Goal: Task Accomplishment & Management: Complete application form

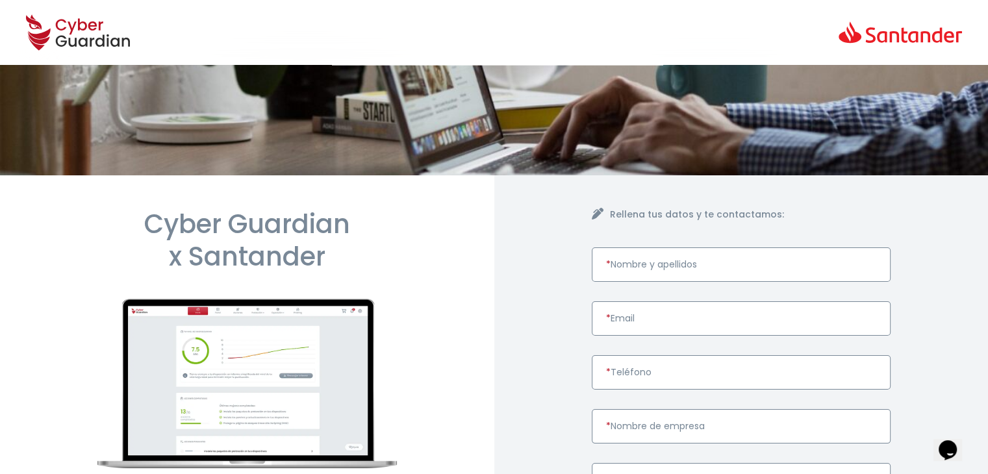
click at [621, 268] on input "* Nombre y apellidos" at bounding box center [740, 264] width 299 height 34
type input "veronica luzuriaga"
click at [621, 323] on input "* Email" at bounding box center [740, 318] width 299 height 34
type input "veronicaluzu@hotmail.com"
click at [645, 369] on input "* Teléfono" at bounding box center [740, 372] width 299 height 34
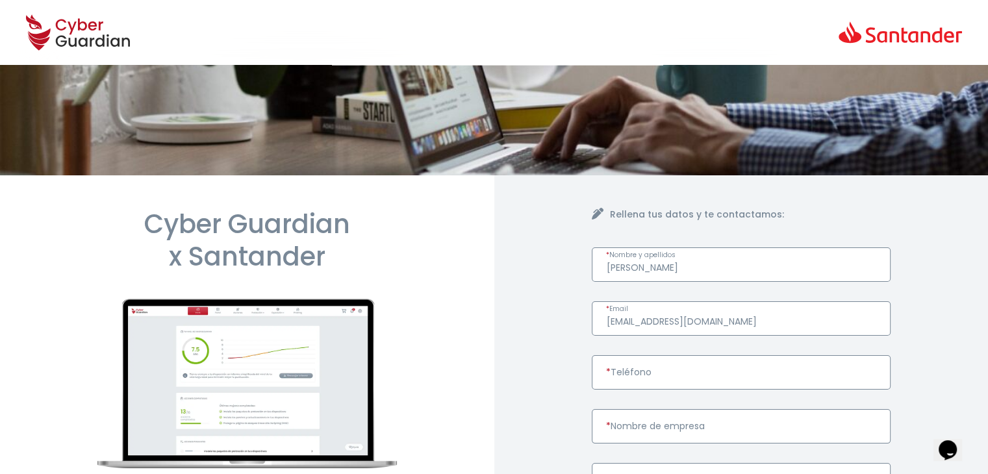
type input "34 -651683945"
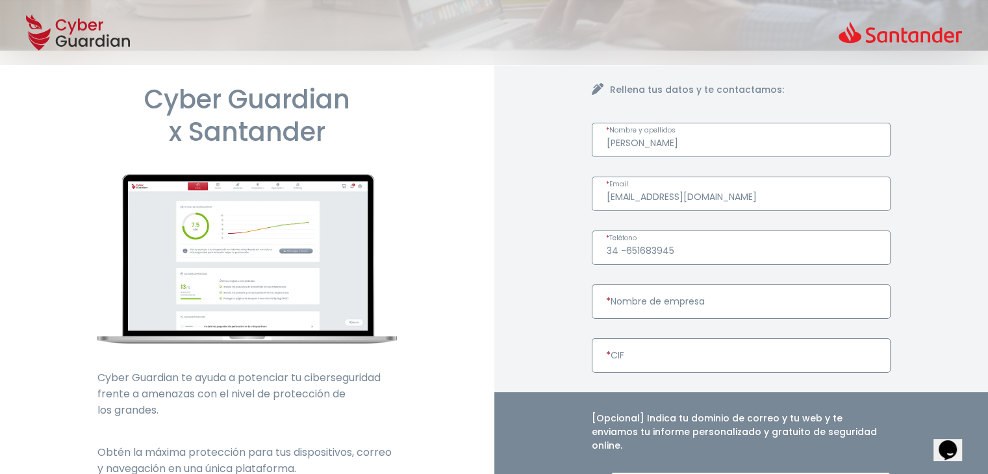
scroll to position [195, 0]
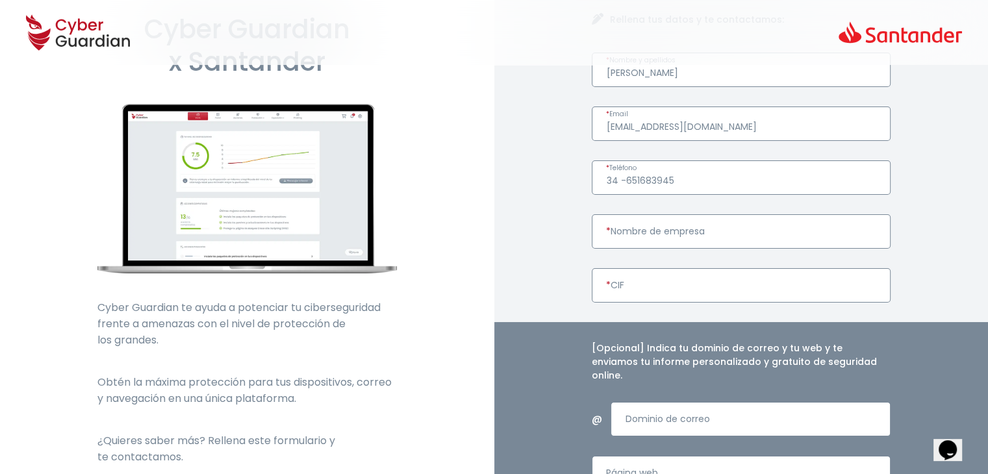
click at [640, 234] on input "* Nombre de empresa" at bounding box center [740, 231] width 299 height 34
type input "I-WANT BUSINESS ESPAÑA SL"
click at [616, 282] on input "* CIF" at bounding box center [740, 285] width 299 height 34
type input "B56911910"
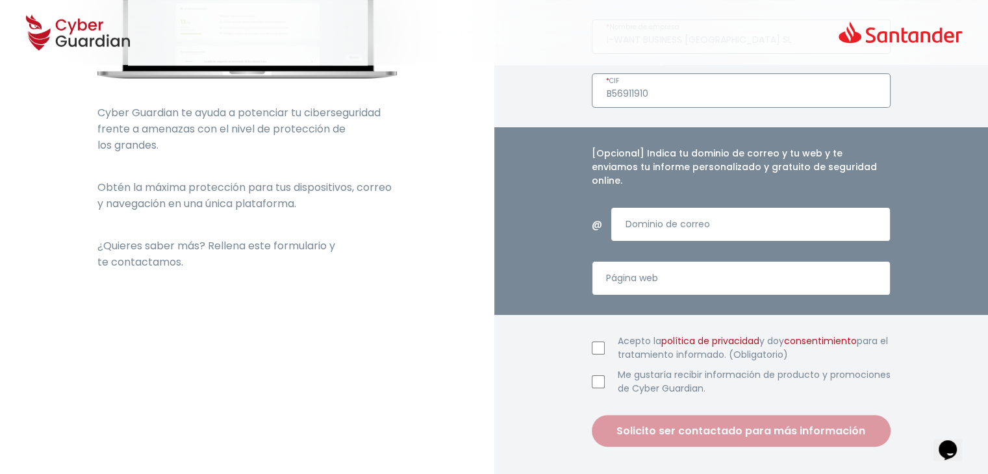
click at [599, 342] on input "Acepto la política de privacidad y doy consentimiento para el tratamiento infor…" at bounding box center [597, 348] width 13 height 13
checkbox input "true"
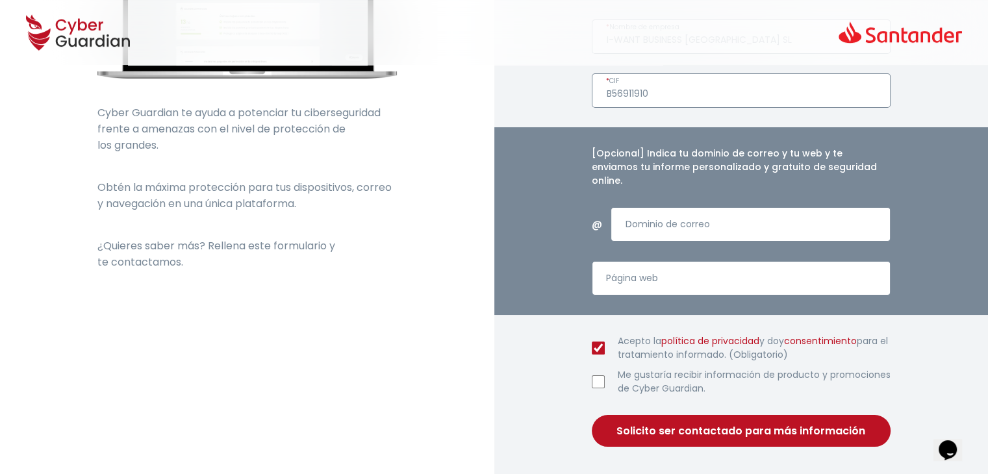
click at [598, 375] on input "Me gustaría recibir información de producto y promociones de Cyber Guardian." at bounding box center [597, 381] width 13 height 13
checkbox input "true"
click at [740, 419] on button "Solicito ser contactado para más información" at bounding box center [740, 431] width 299 height 32
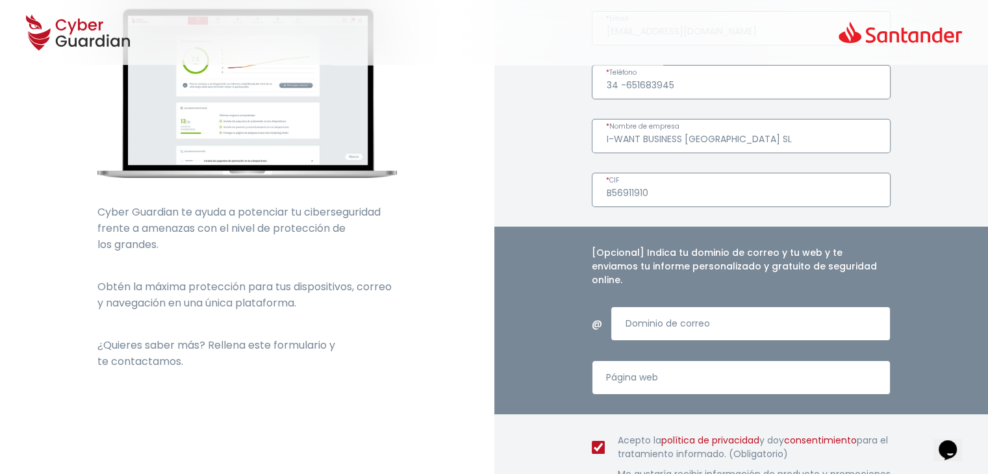
click at [623, 86] on input "34 -651683945" at bounding box center [740, 82] width 299 height 34
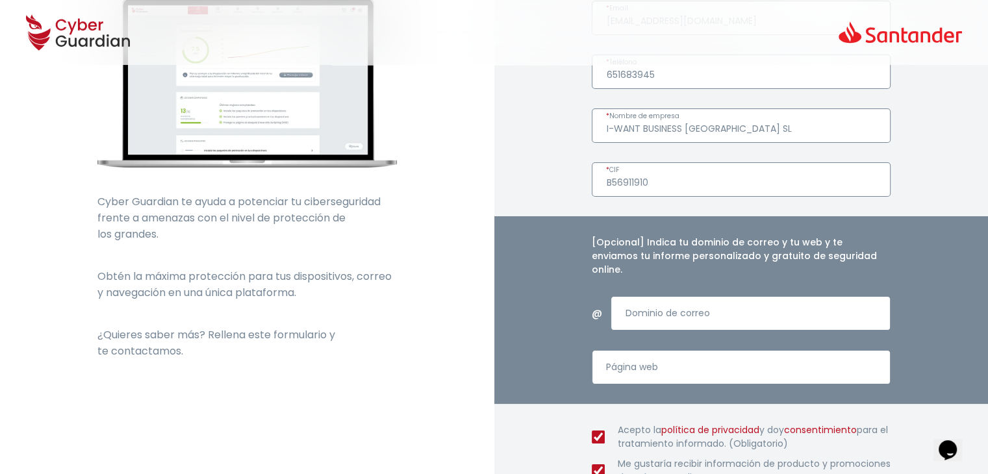
scroll to position [525, 0]
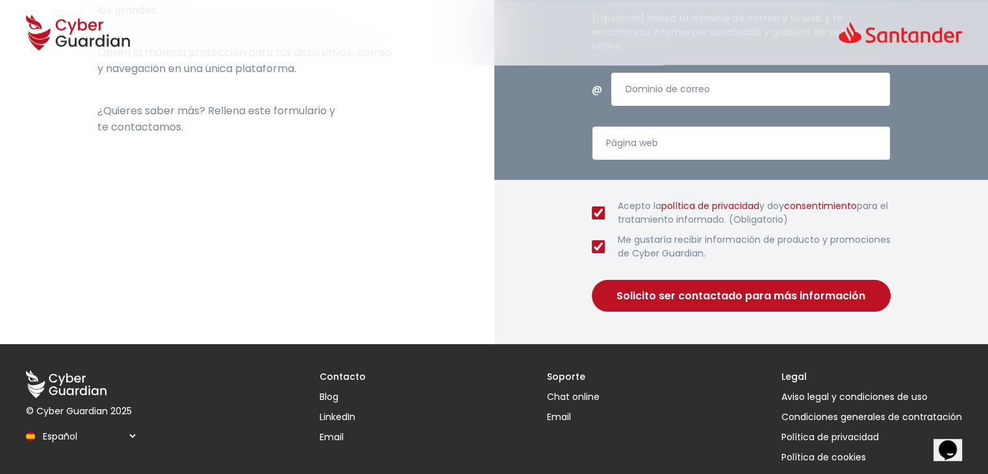
type input "651683945"
click at [689, 280] on button "Solicito ser contactado para más información" at bounding box center [740, 296] width 299 height 32
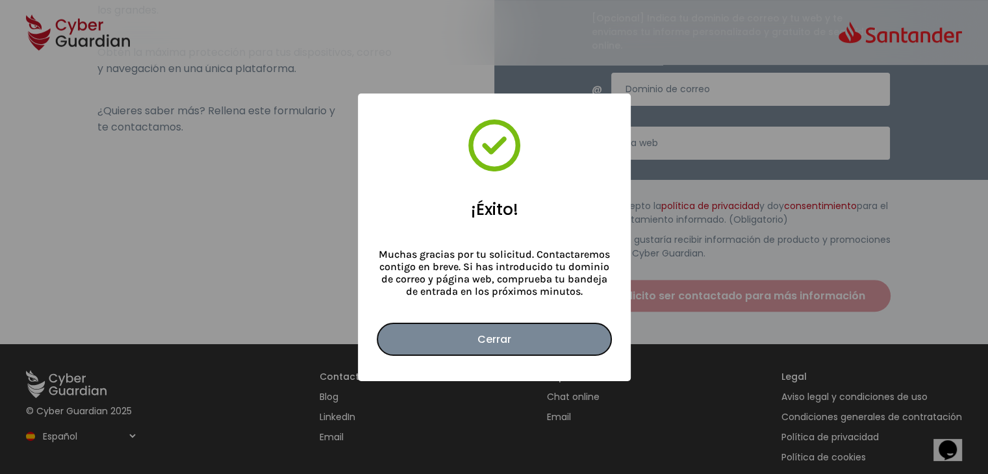
click at [504, 327] on button "Cerrar" at bounding box center [494, 339] width 234 height 32
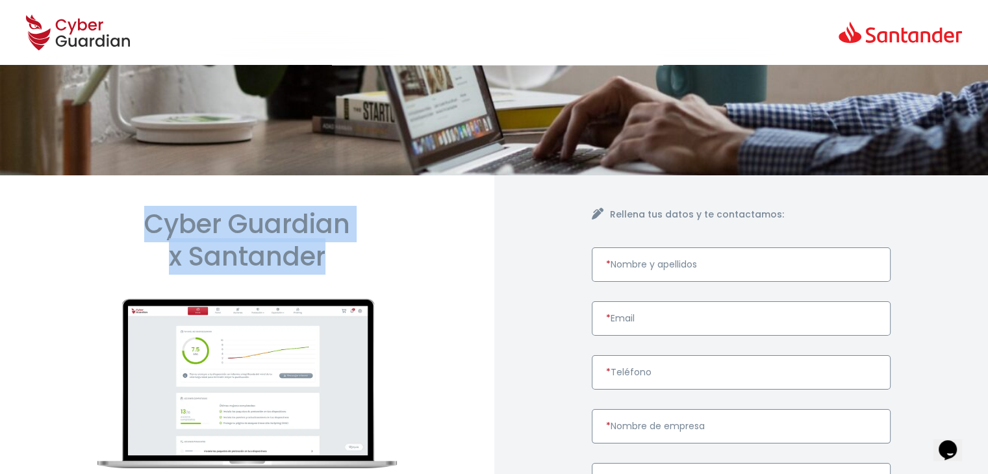
drag, startPoint x: 143, startPoint y: 225, endPoint x: 332, endPoint y: 259, distance: 192.7
click at [332, 259] on h1 "Cyber Guardian x Santander" at bounding box center [246, 240] width 299 height 65
copy h1 "Cyber Guardian x Santander"
